Goal: Task Accomplishment & Management: Manage account settings

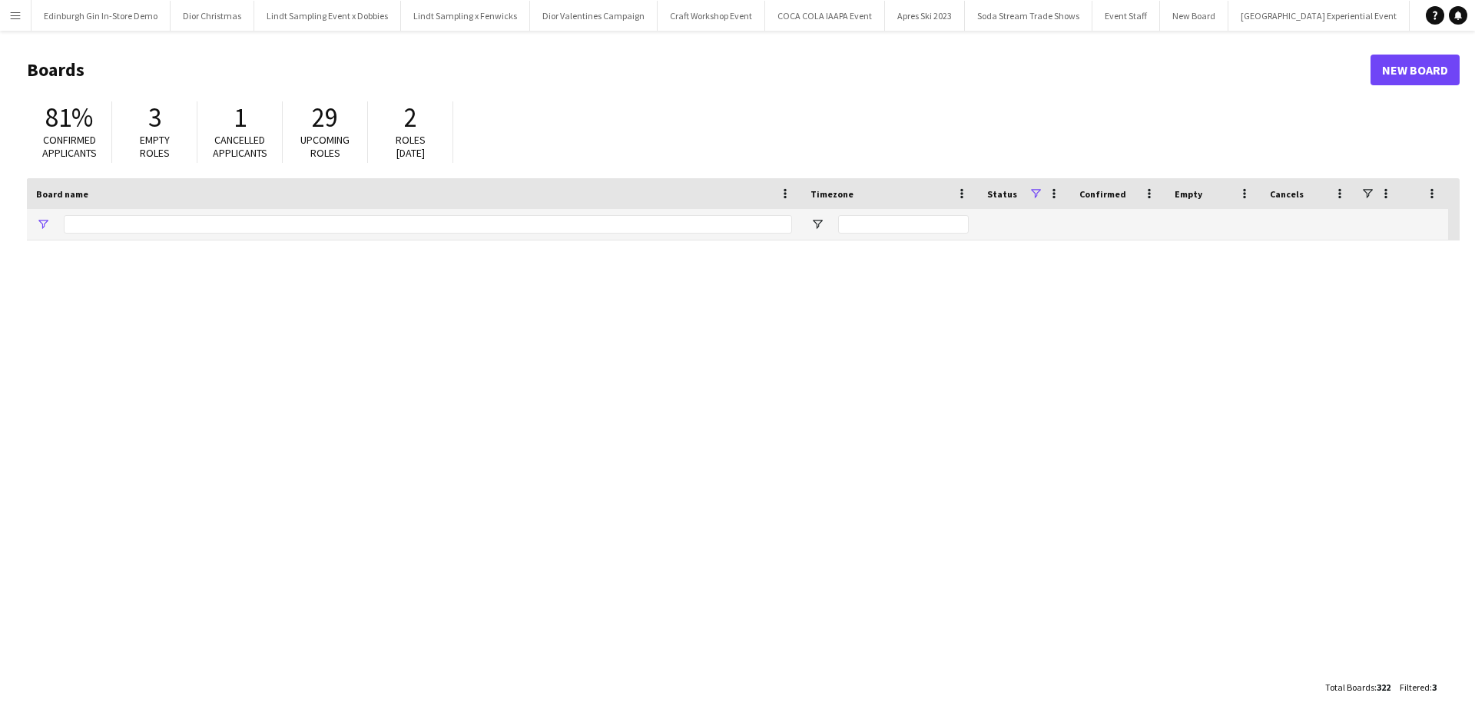
type input "**********"
click at [12, 19] on app-icon "Menu" at bounding box center [15, 15] width 12 height 12
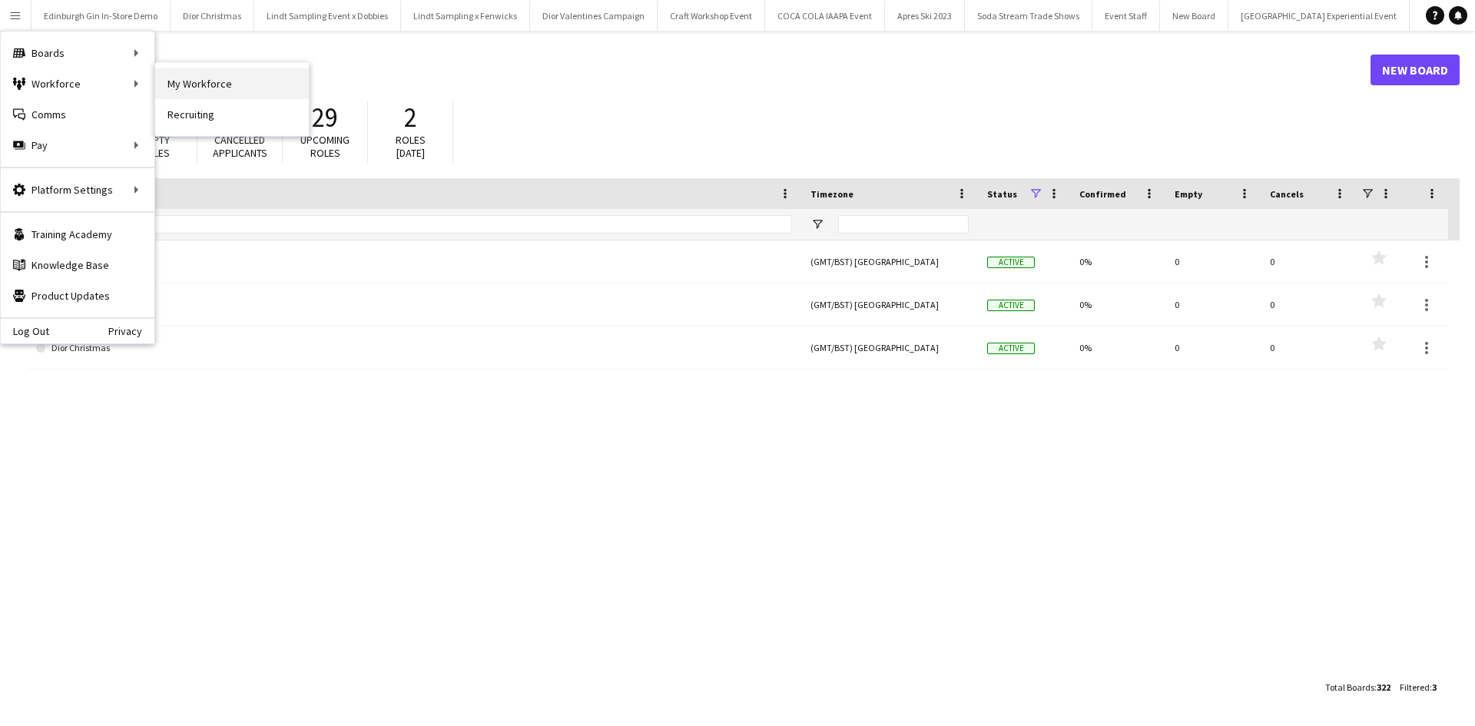
click at [191, 84] on link "My Workforce" at bounding box center [232, 83] width 154 height 31
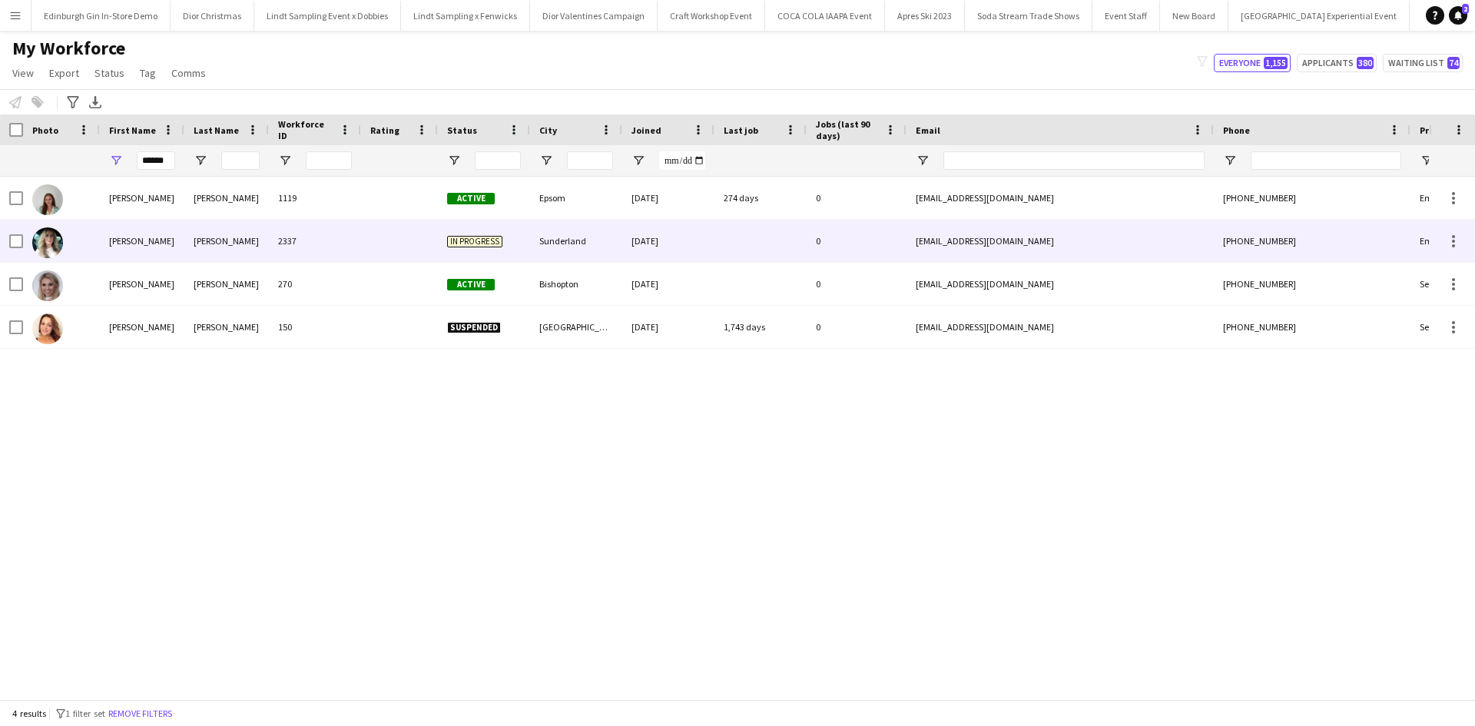
click at [137, 244] on div "[PERSON_NAME]" at bounding box center [142, 241] width 84 height 42
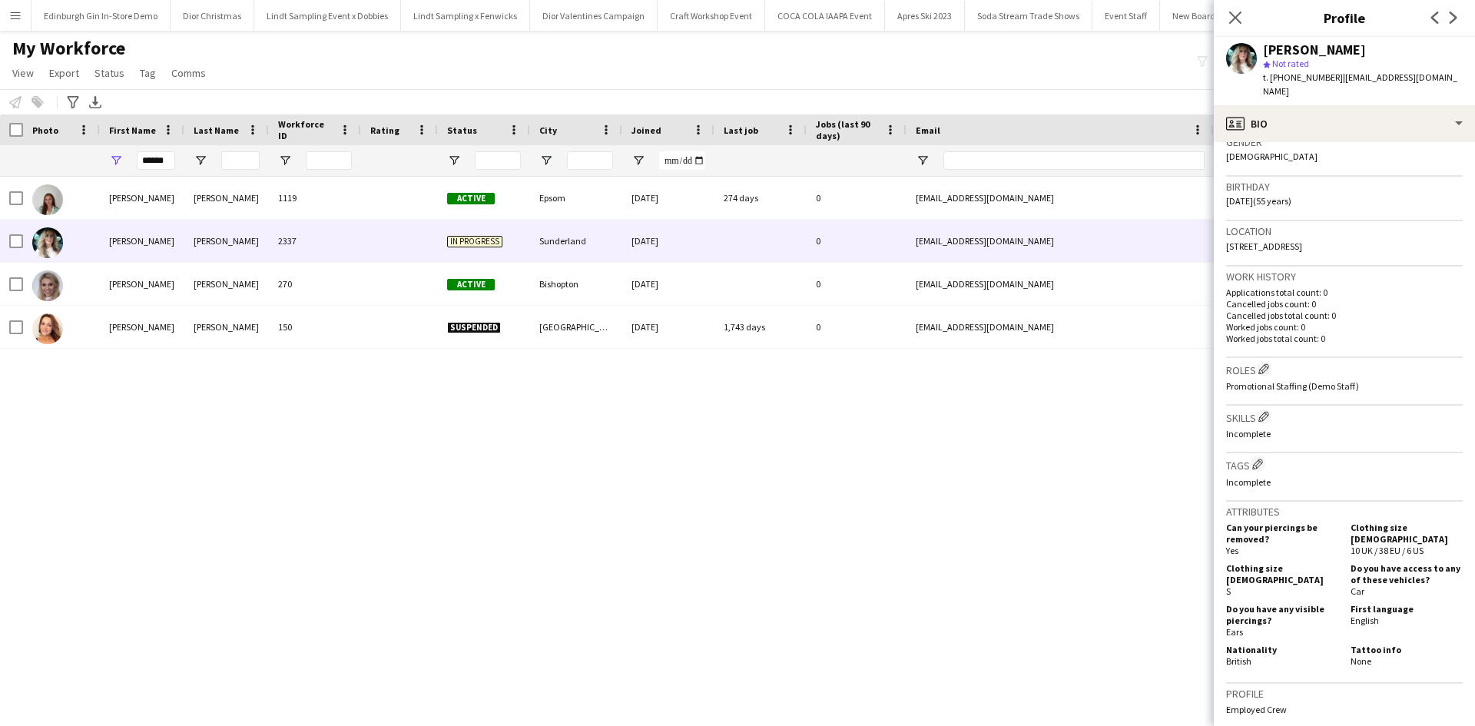
scroll to position [561, 0]
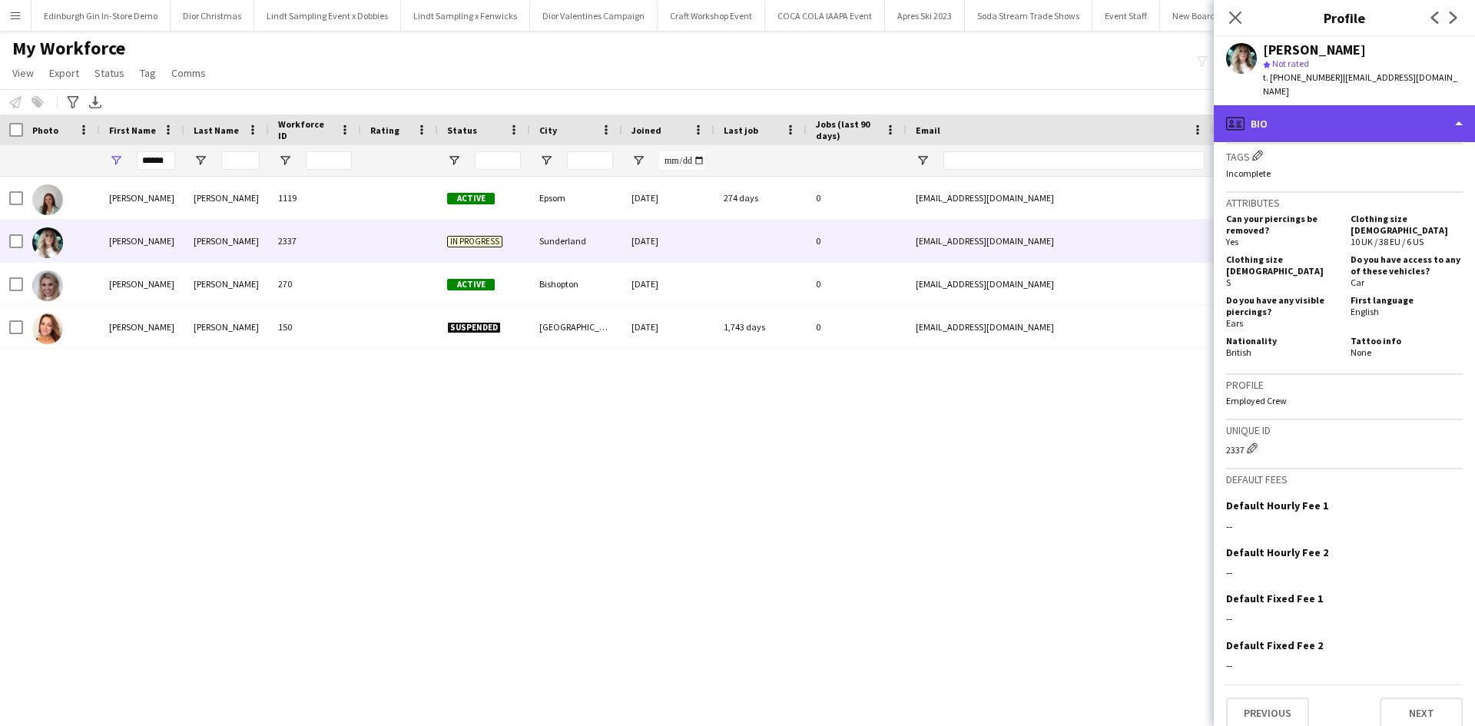
click at [1322, 111] on div "profile Bio" at bounding box center [1344, 123] width 261 height 37
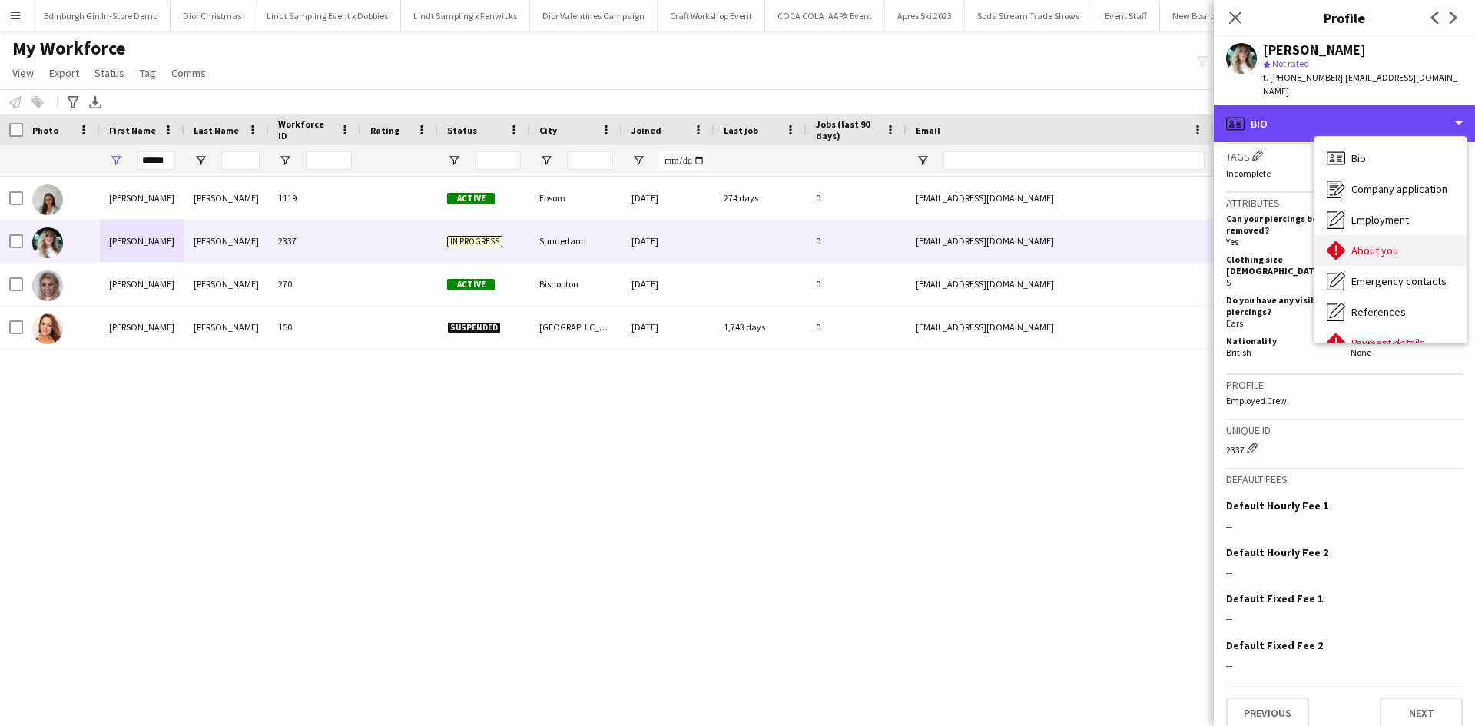
scroll to position [175, 0]
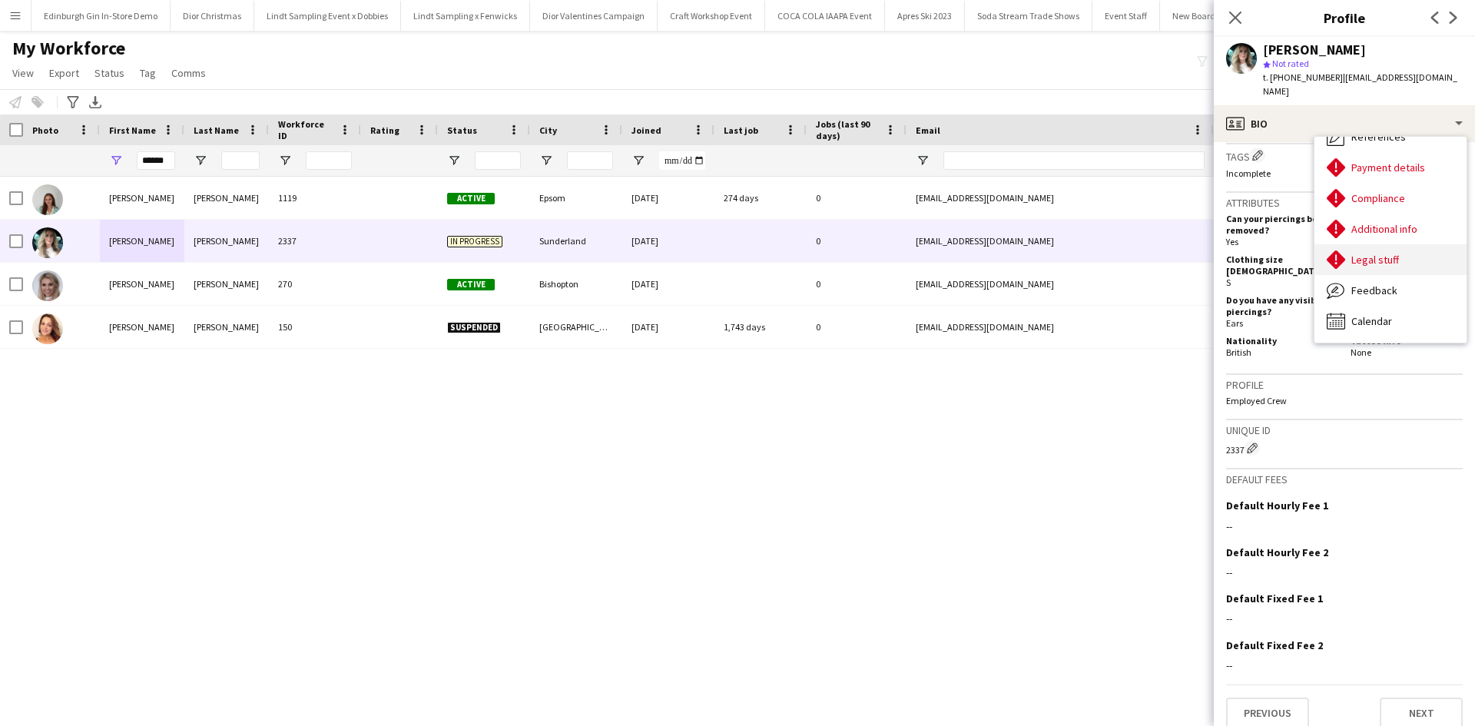
click at [1410, 248] on div "Legal stuff Legal stuff" at bounding box center [1390, 259] width 152 height 31
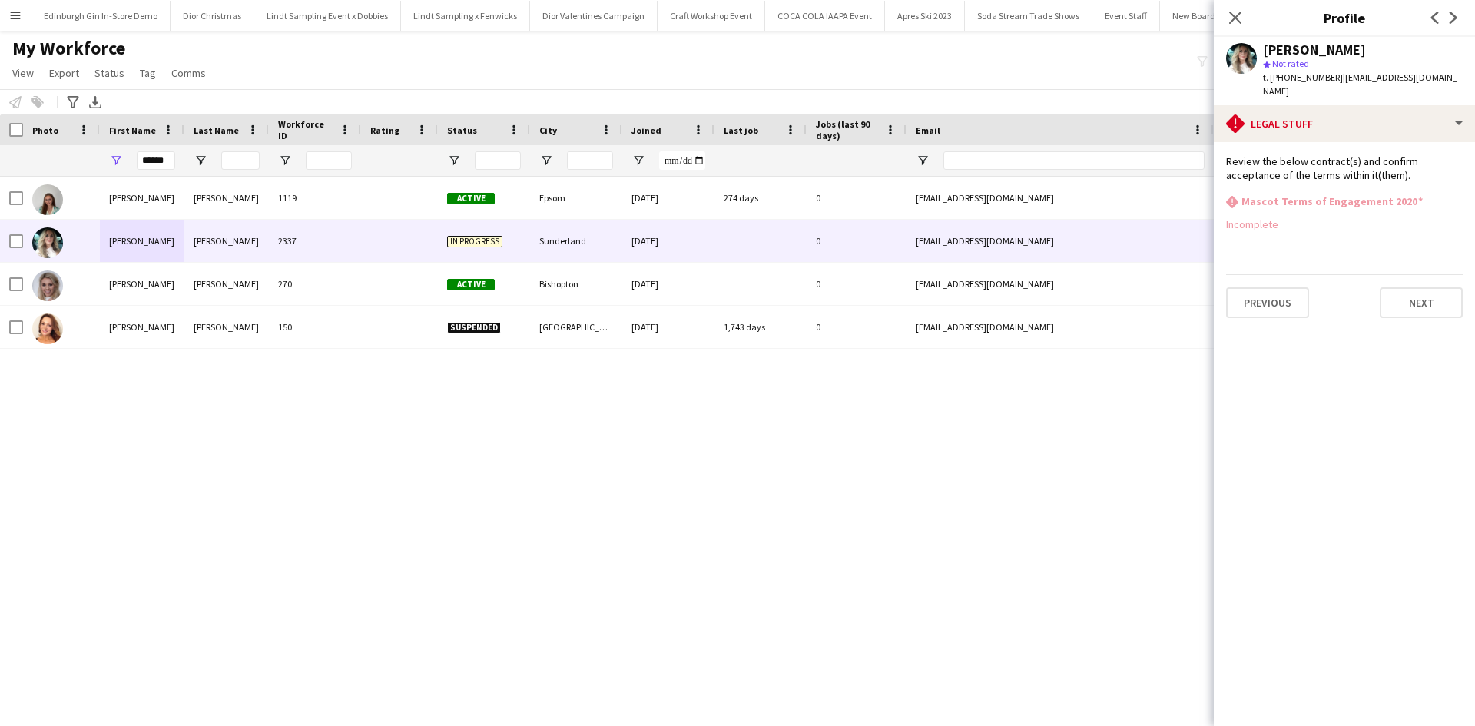
click at [17, 19] on app-icon "Menu" at bounding box center [15, 15] width 12 height 12
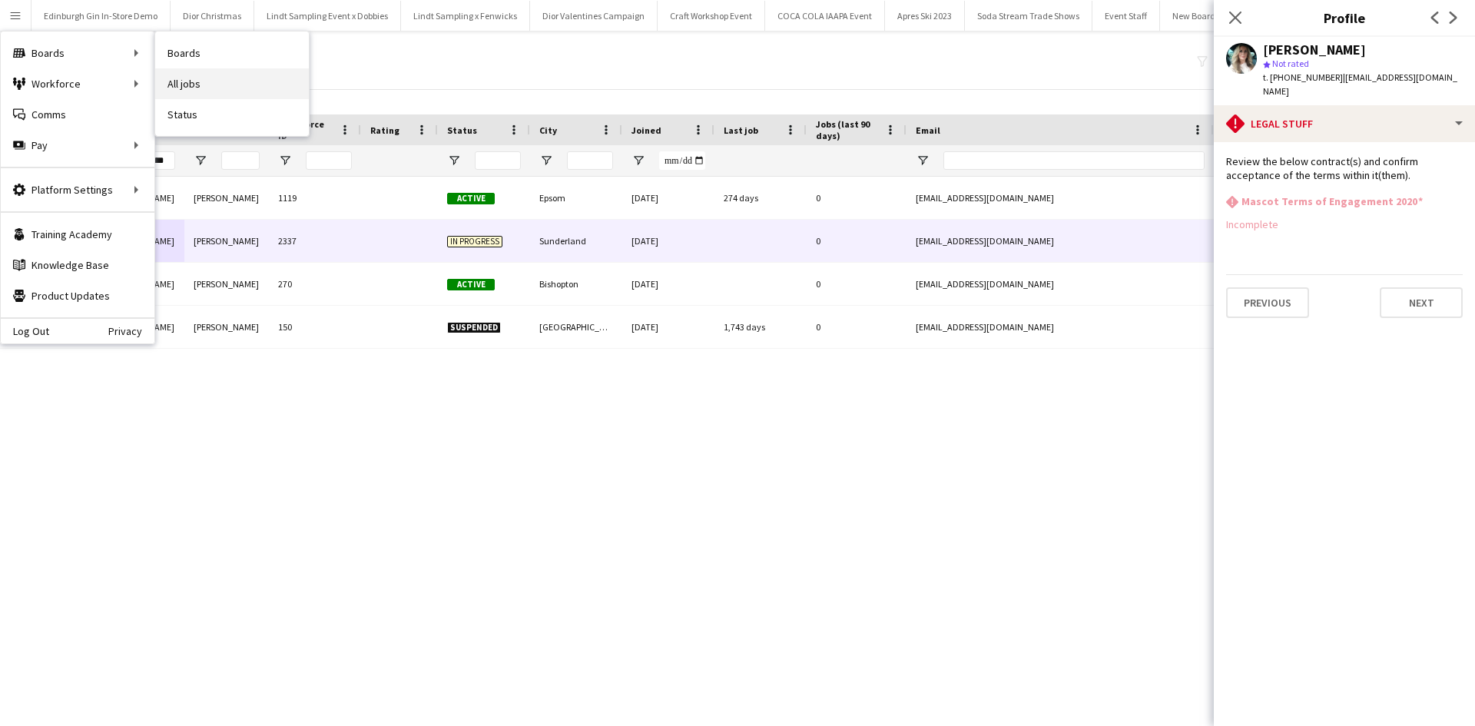
click at [197, 81] on link "All jobs" at bounding box center [232, 83] width 154 height 31
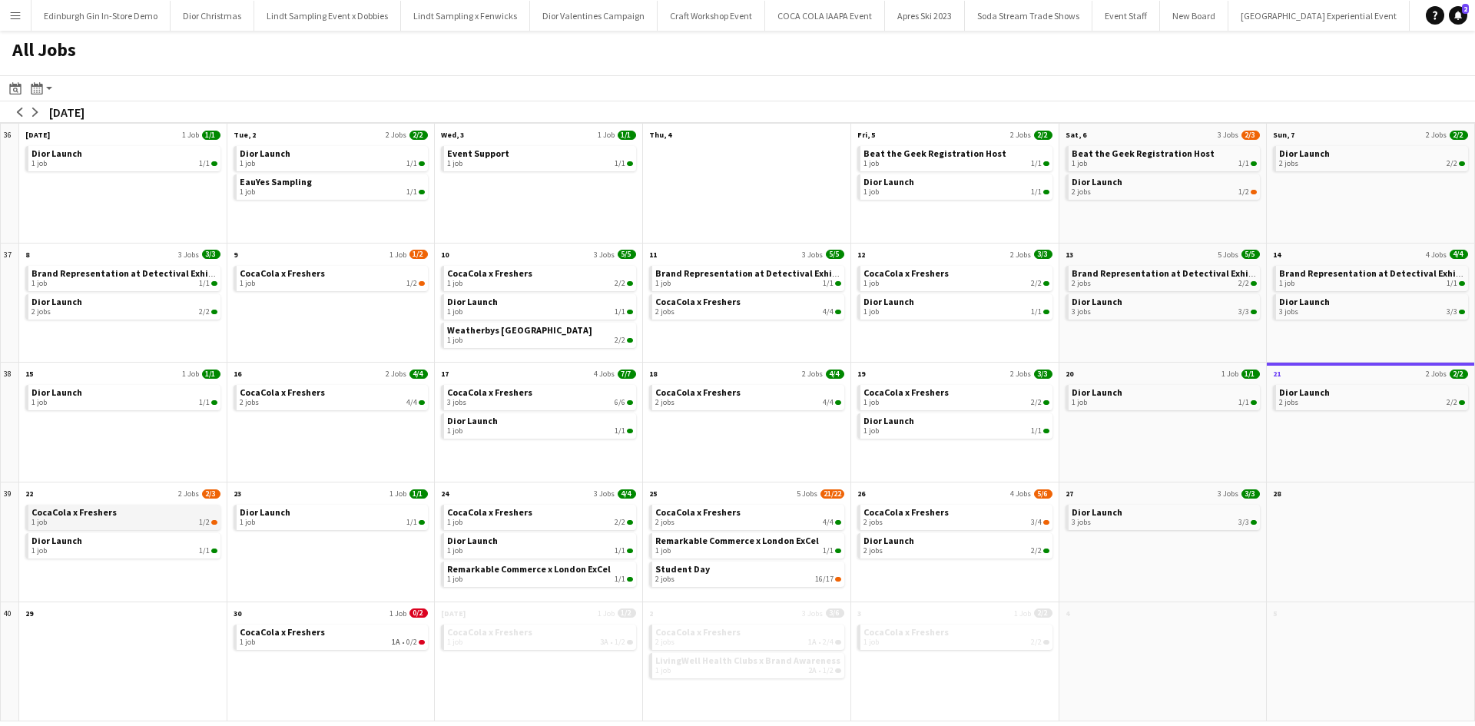
click at [151, 515] on link "CocaCola x Freshers 1 job 1/2" at bounding box center [124, 516] width 186 height 22
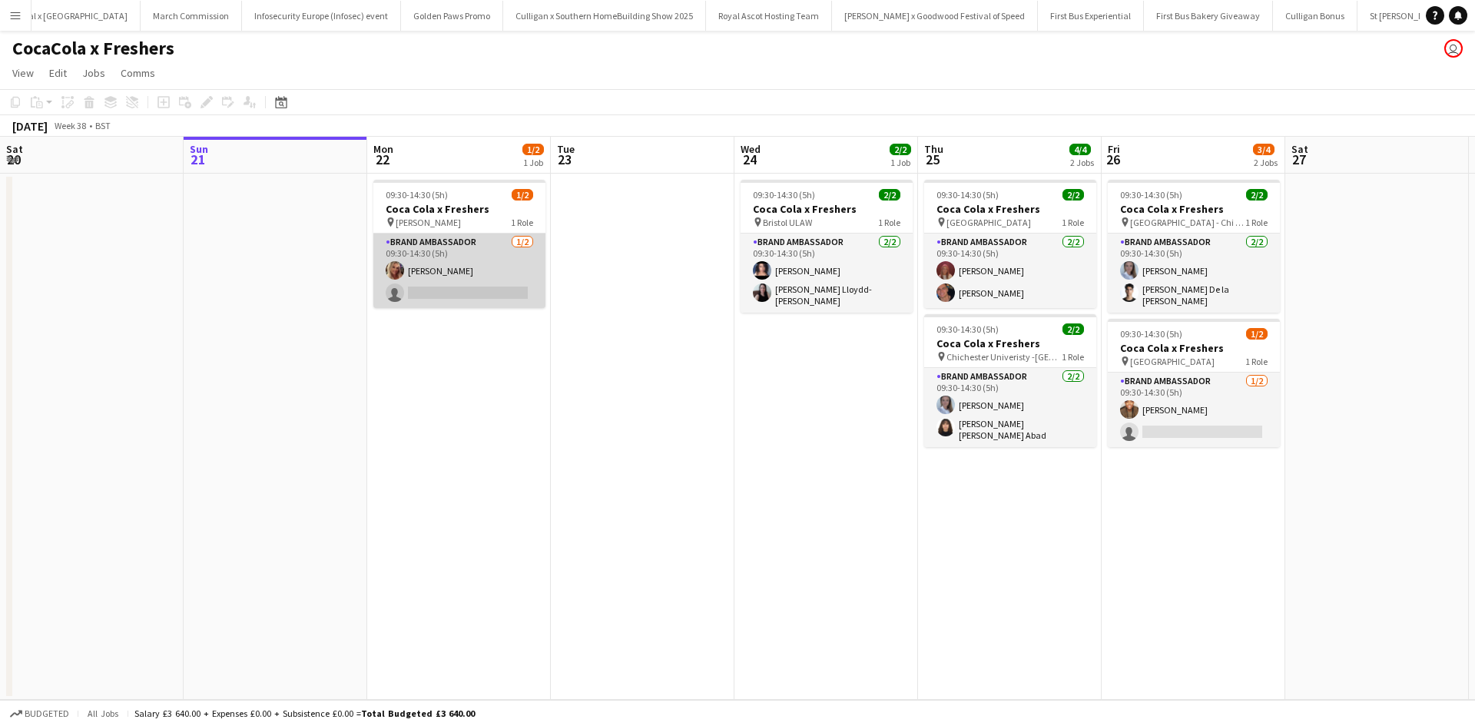
click at [498, 270] on app-card-role "Brand Ambassador 1/2 09:30-14:30 (5h) Liza Hills single-neutral-actions" at bounding box center [459, 270] width 172 height 74
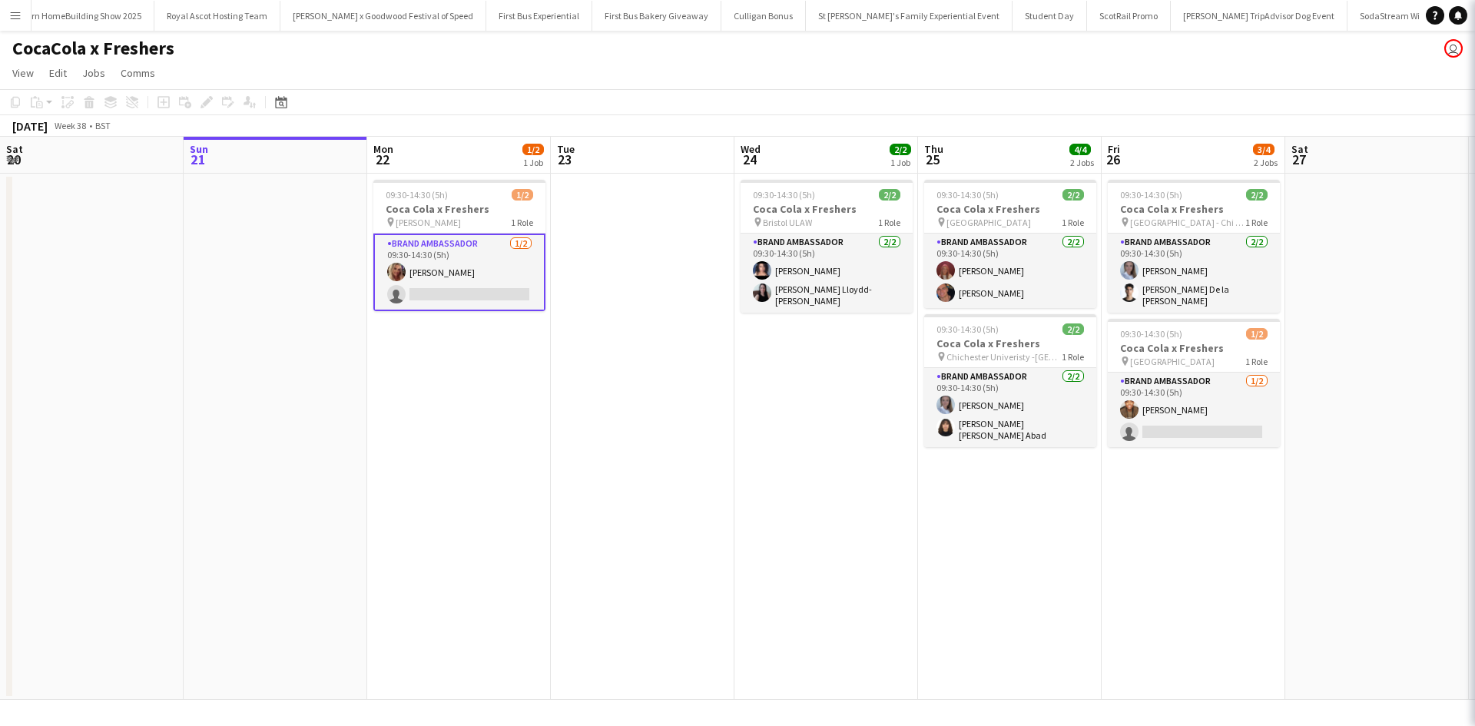
scroll to position [0, 15368]
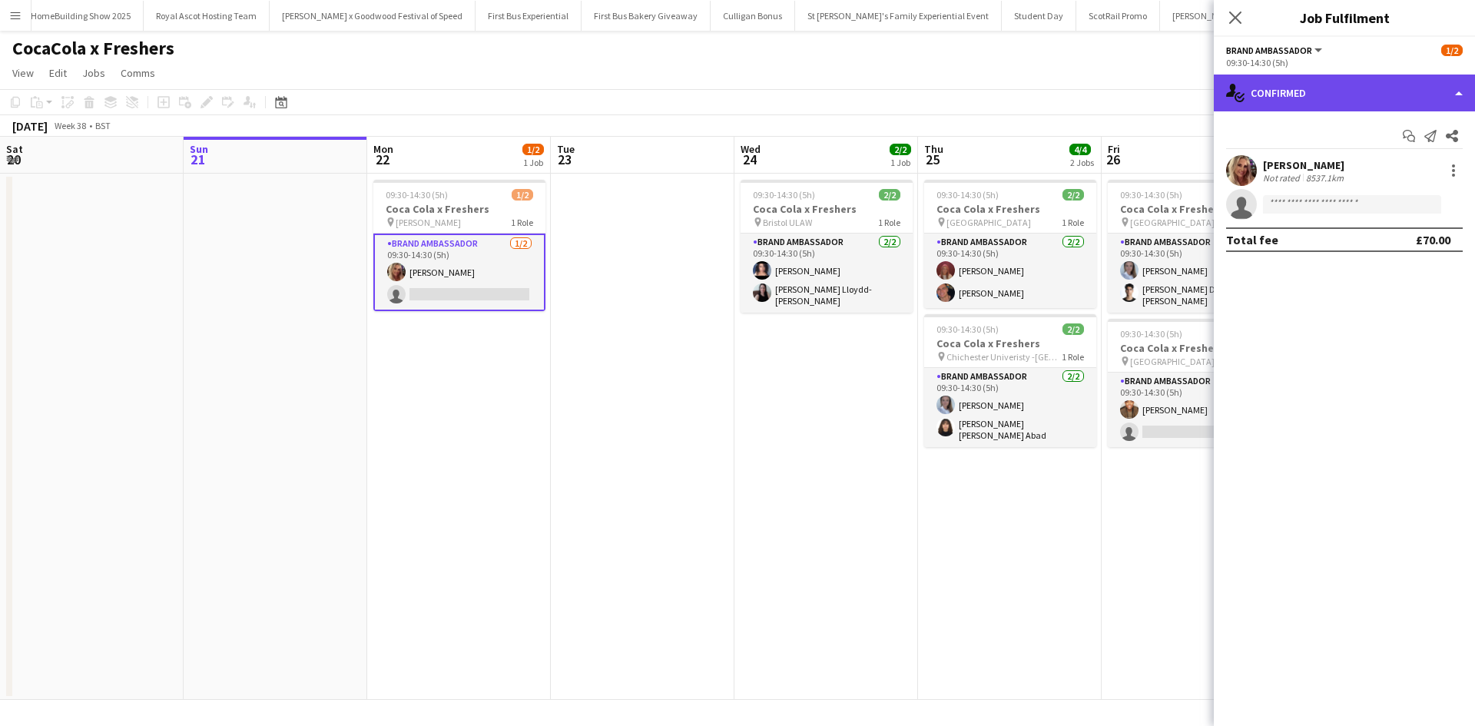
click at [1306, 94] on div "single-neutral-actions-check-2 Confirmed" at bounding box center [1344, 92] width 261 height 37
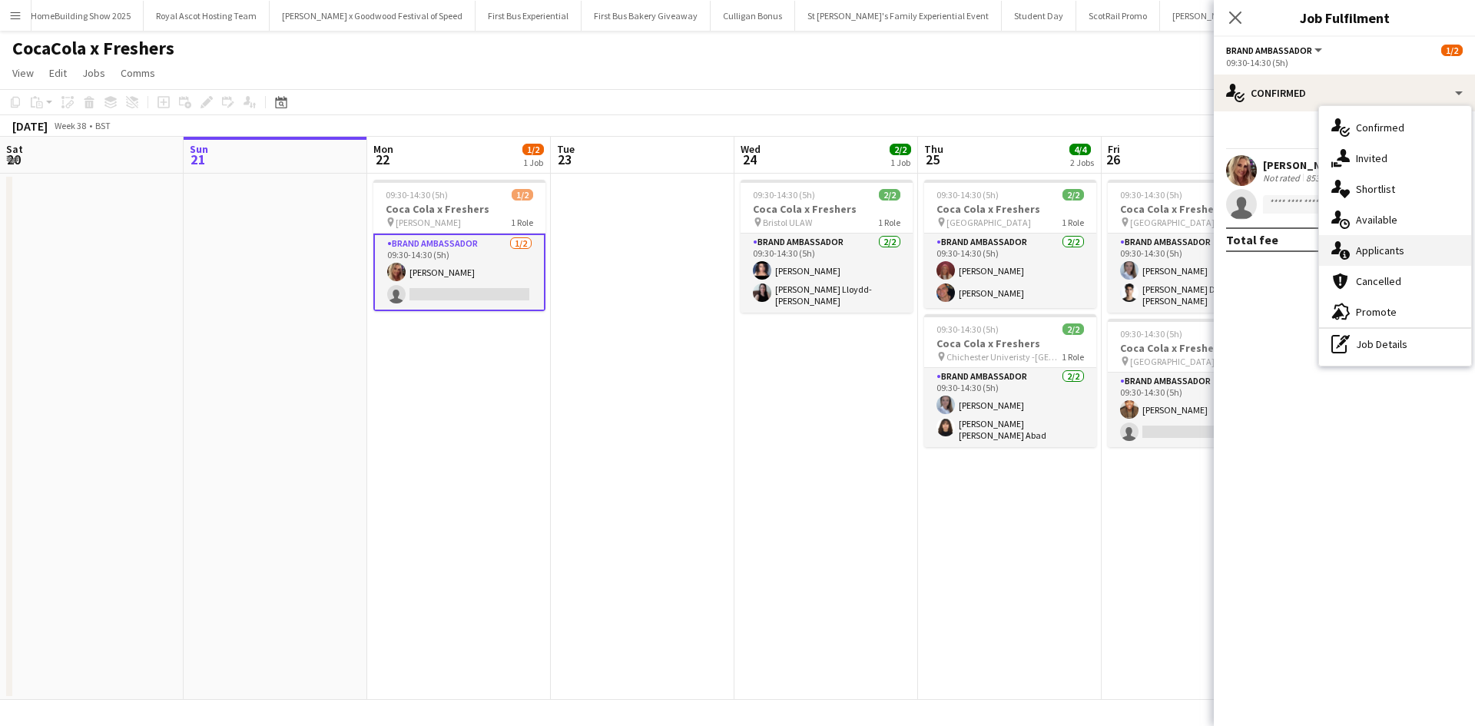
click at [1355, 253] on div "single-neutral-actions-information Applicants" at bounding box center [1395, 250] width 152 height 31
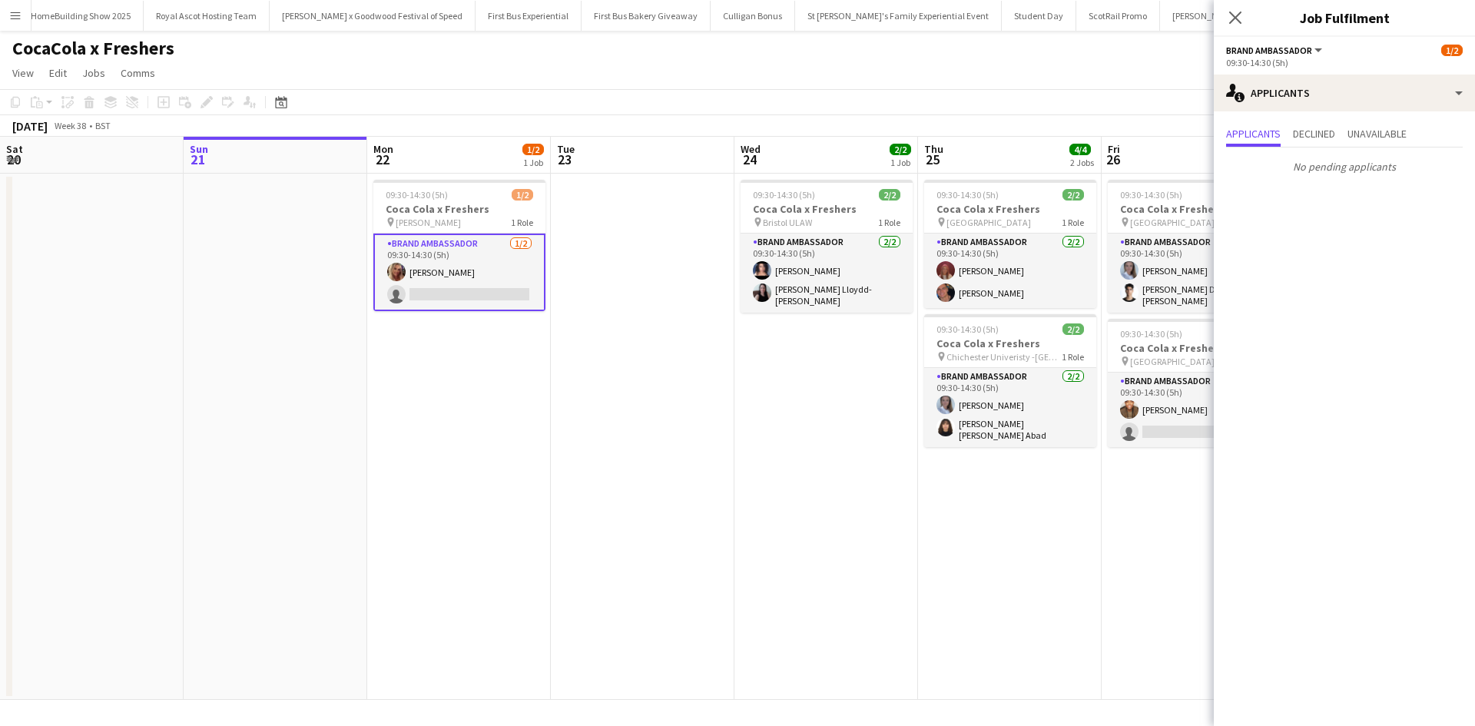
click at [594, 485] on app-date-cell at bounding box center [643, 437] width 184 height 526
